Goal: Task Accomplishment & Management: Complete application form

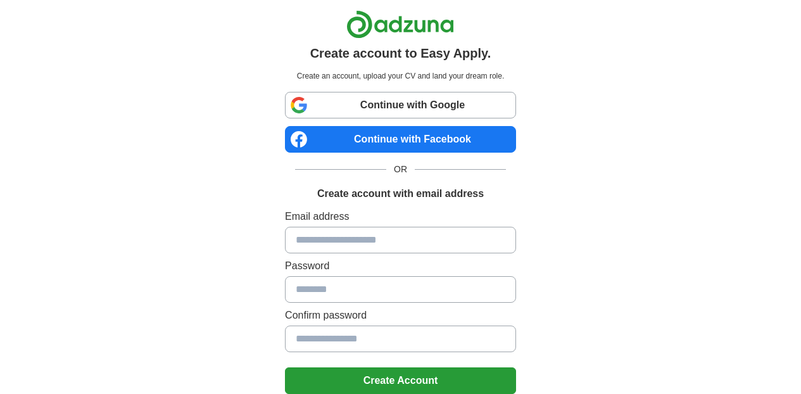
click at [361, 261] on label "Password" at bounding box center [400, 265] width 231 height 15
click at [361, 241] on input at bounding box center [400, 240] width 231 height 27
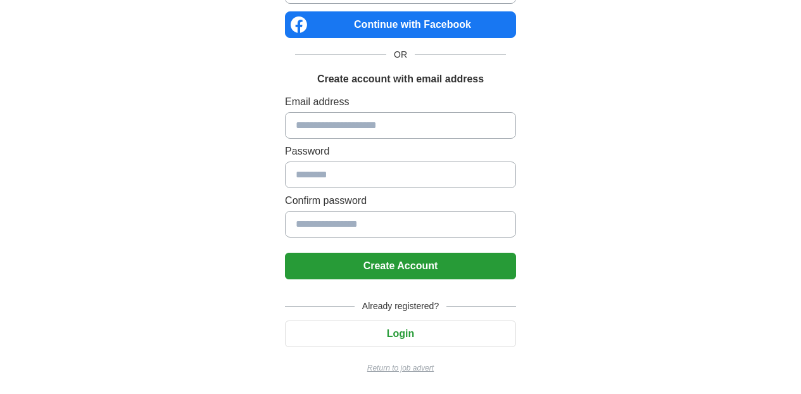
click at [361, 319] on div "Already registered? Login Return to job advert" at bounding box center [400, 332] width 231 height 84
click at [361, 325] on button "Login" at bounding box center [400, 334] width 231 height 27
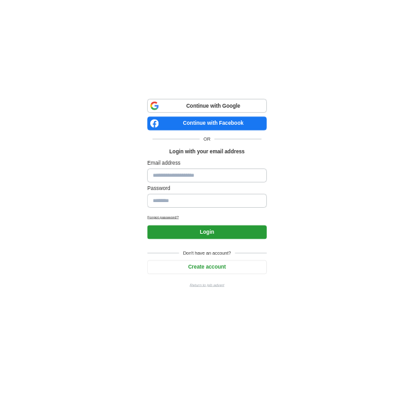
scroll to position [84, 0]
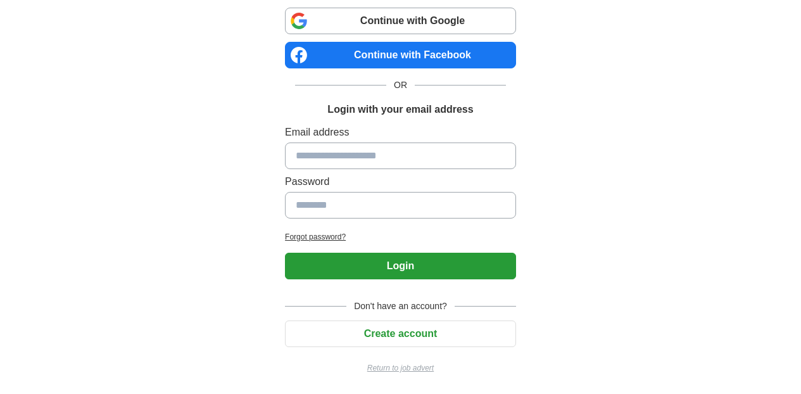
click at [365, 162] on input at bounding box center [400, 156] width 231 height 27
click at [680, 74] on div "Login to Easy Apply. Create an account, upload your CV and land your dream role…" at bounding box center [401, 155] width 629 height 478
